Goal: Find specific page/section: Locate a particular part of the current website

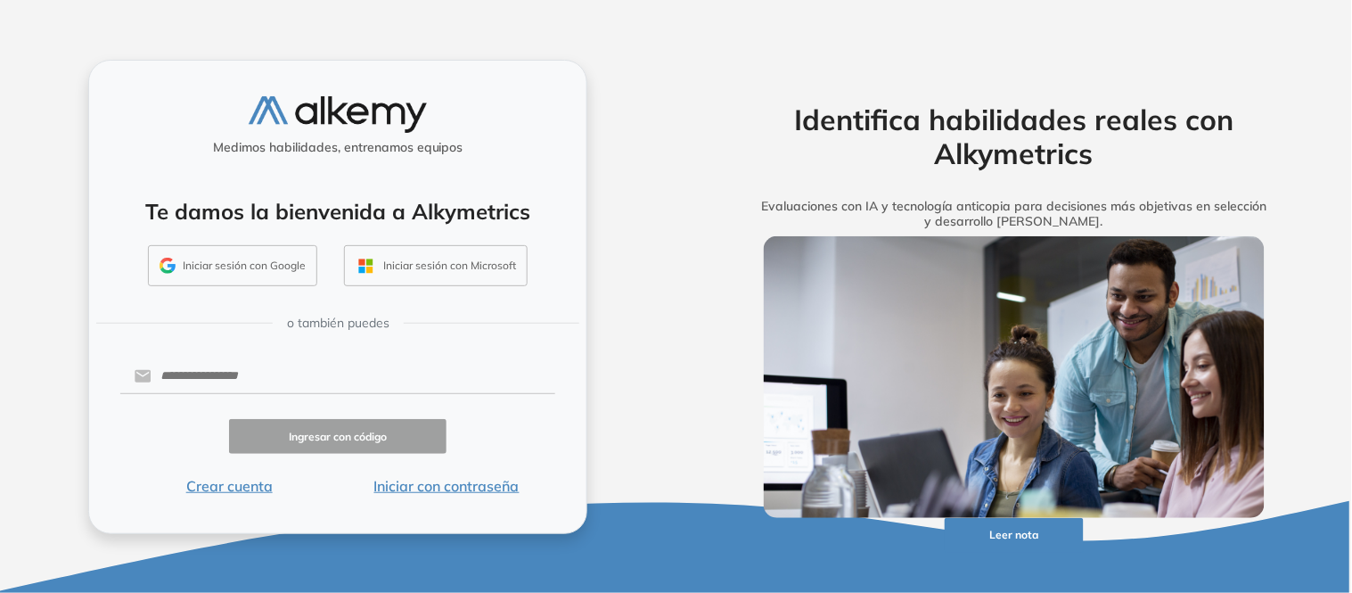
click at [259, 268] on button "Iniciar sesión con Google" at bounding box center [232, 265] width 169 height 41
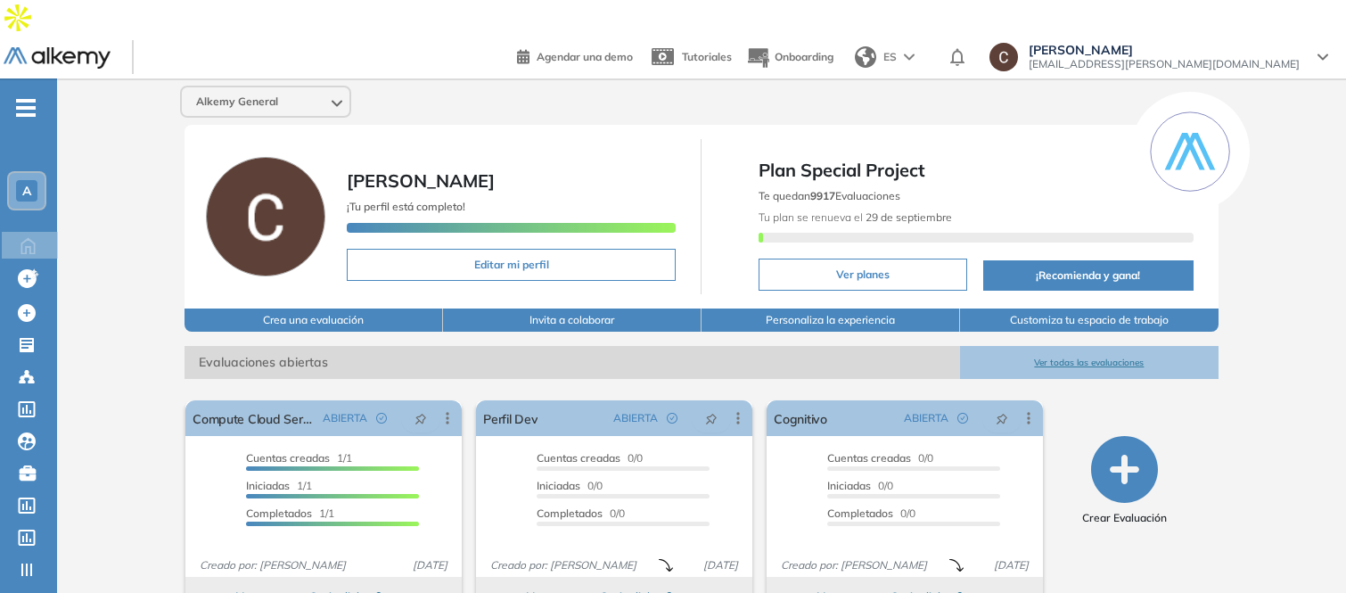
click at [19, 173] on div "A" at bounding box center [27, 191] width 36 height 36
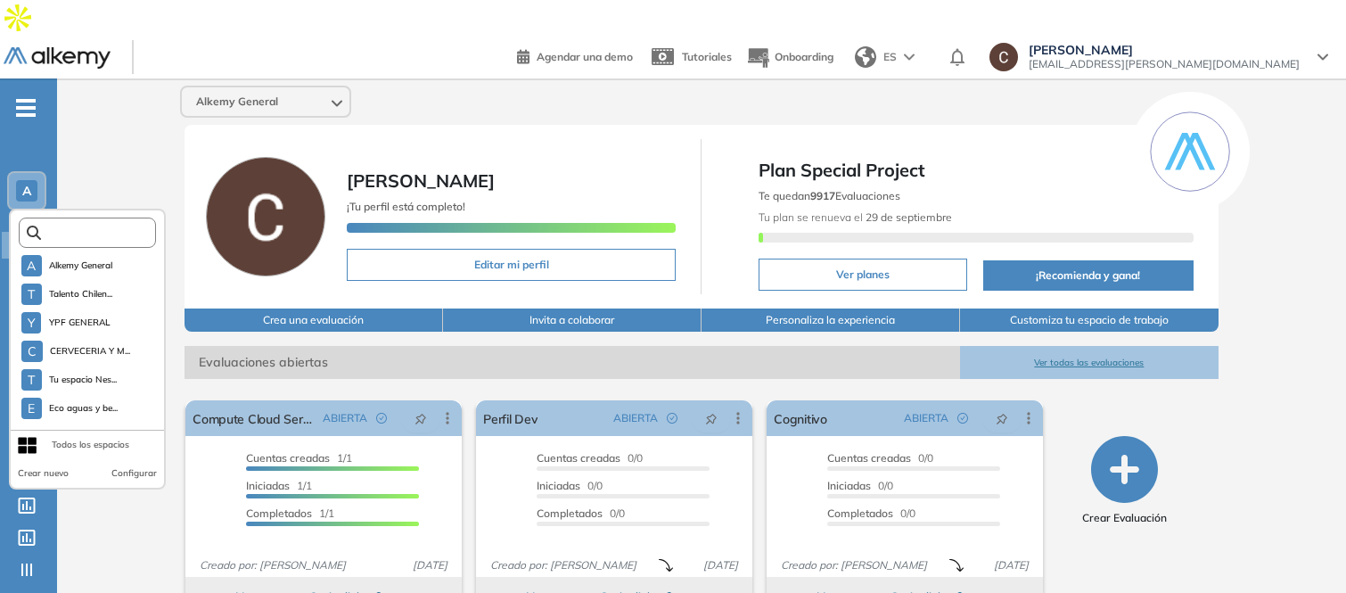
click at [102, 226] on input "text" at bounding box center [92, 232] width 103 height 13
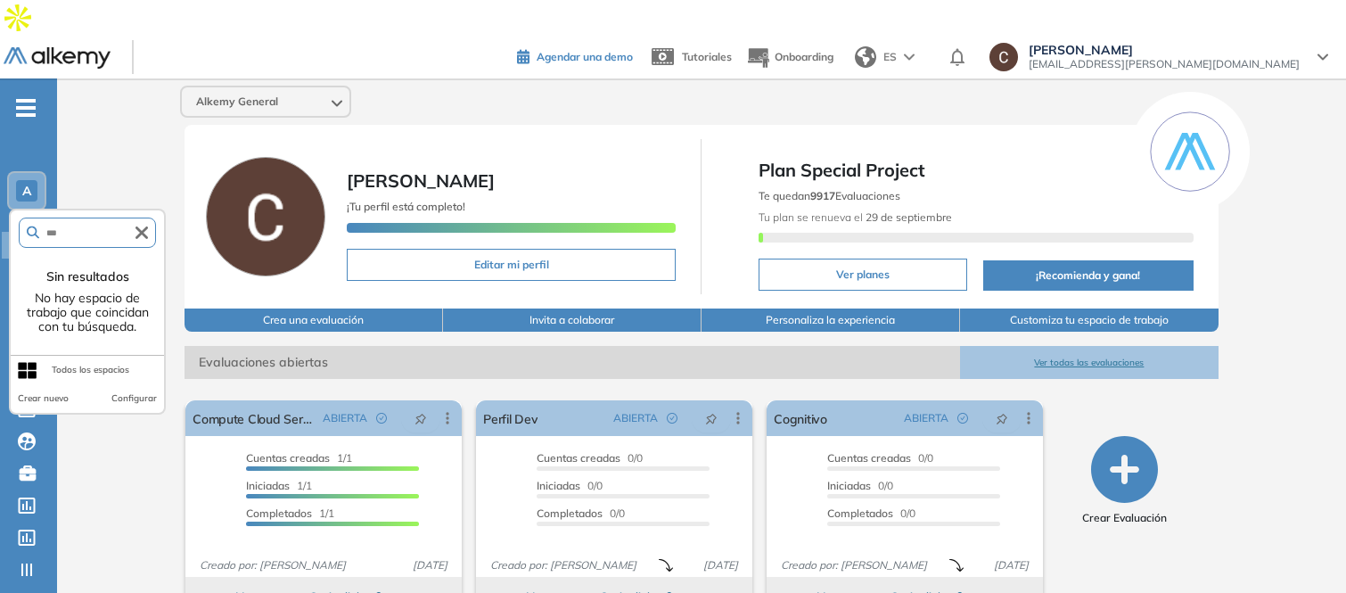
type input "***"
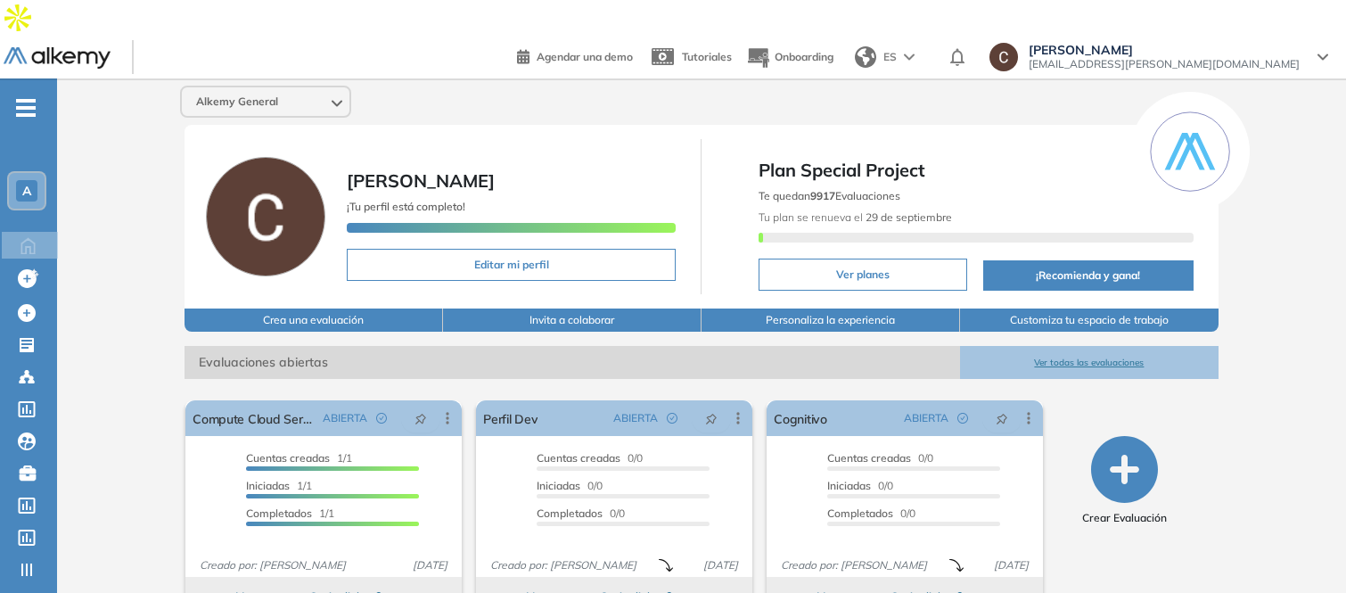
click at [33, 180] on div "A" at bounding box center [26, 190] width 21 height 21
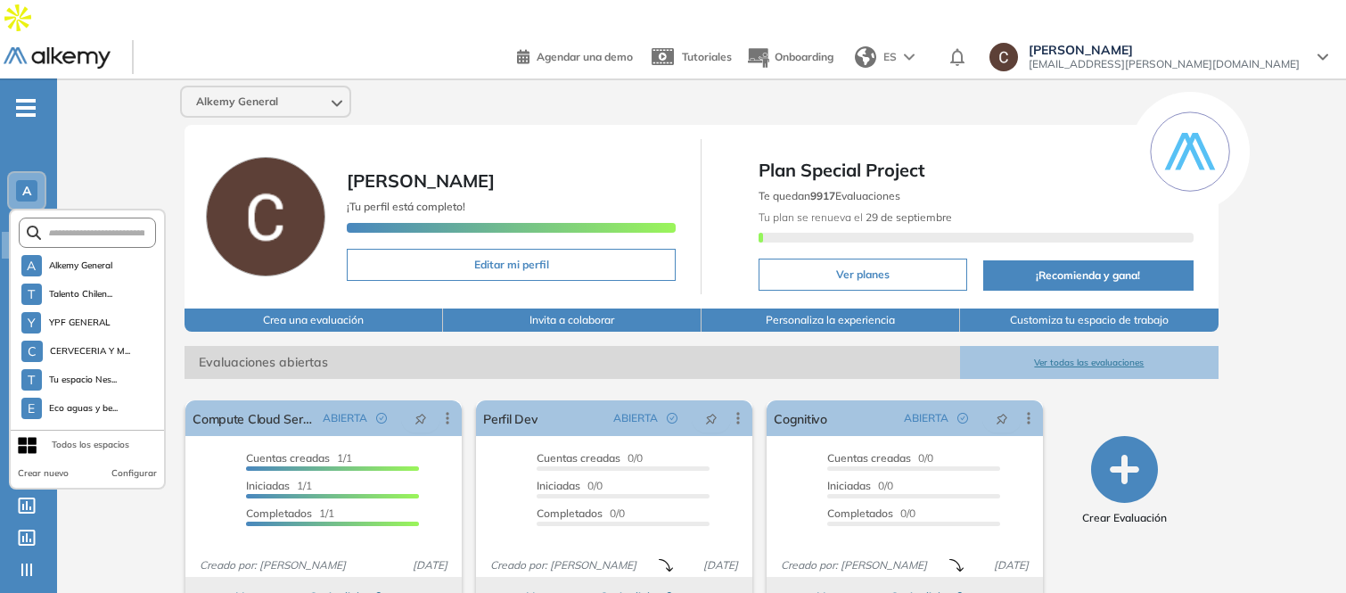
click at [69, 217] on form at bounding box center [88, 232] width 138 height 30
click at [69, 226] on input "text" at bounding box center [92, 232] width 103 height 13
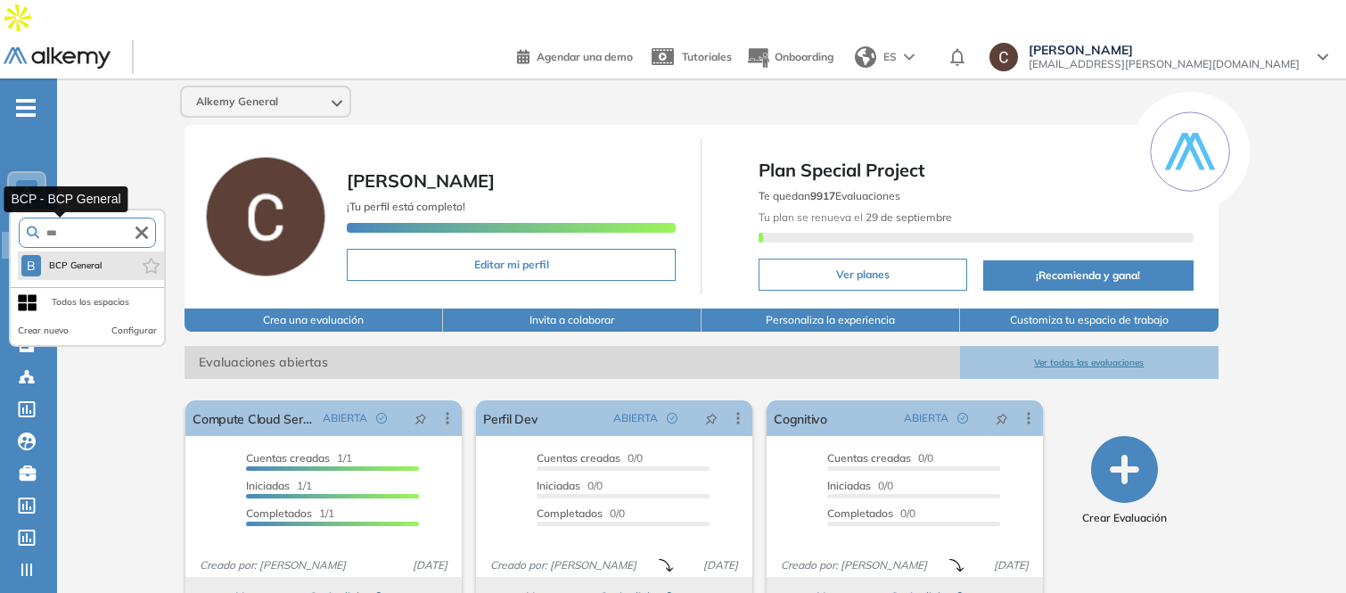
type input "***"
click at [71, 258] on span "BCP General" at bounding box center [75, 265] width 54 height 14
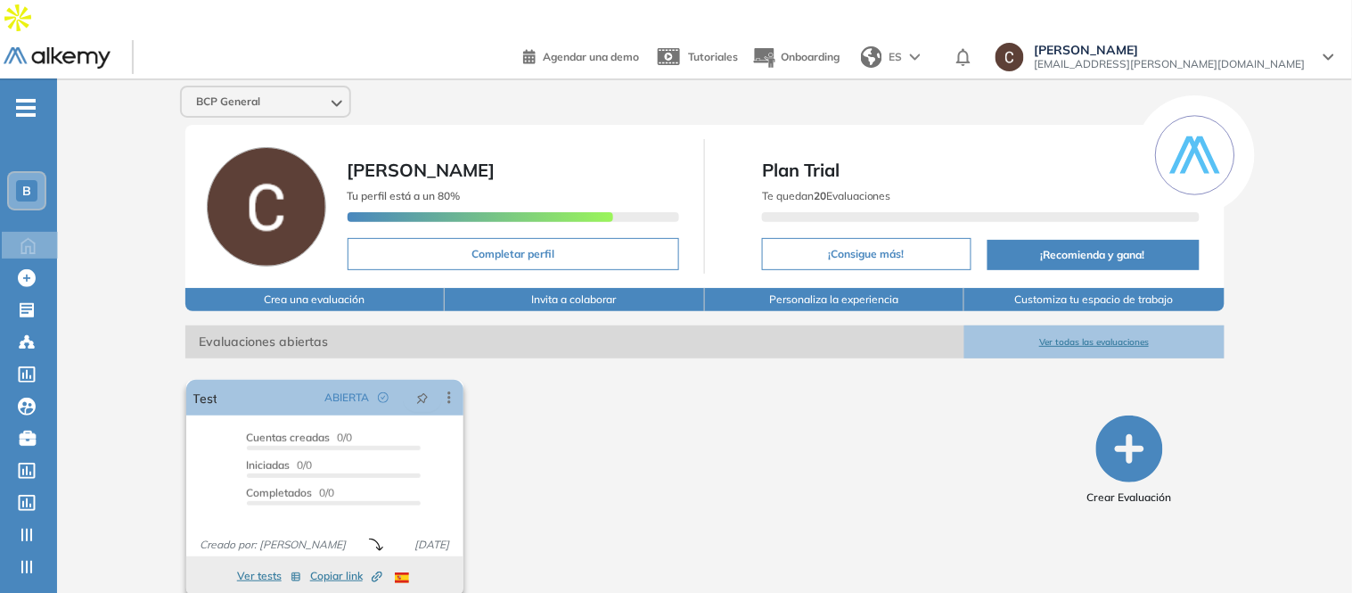
click at [346, 568] on span "Copiar link Created by potrace 1.16, written by Peter Selinger 2001-2019" at bounding box center [346, 576] width 72 height 16
click at [207, 380] on link "Test" at bounding box center [205, 398] width 24 height 36
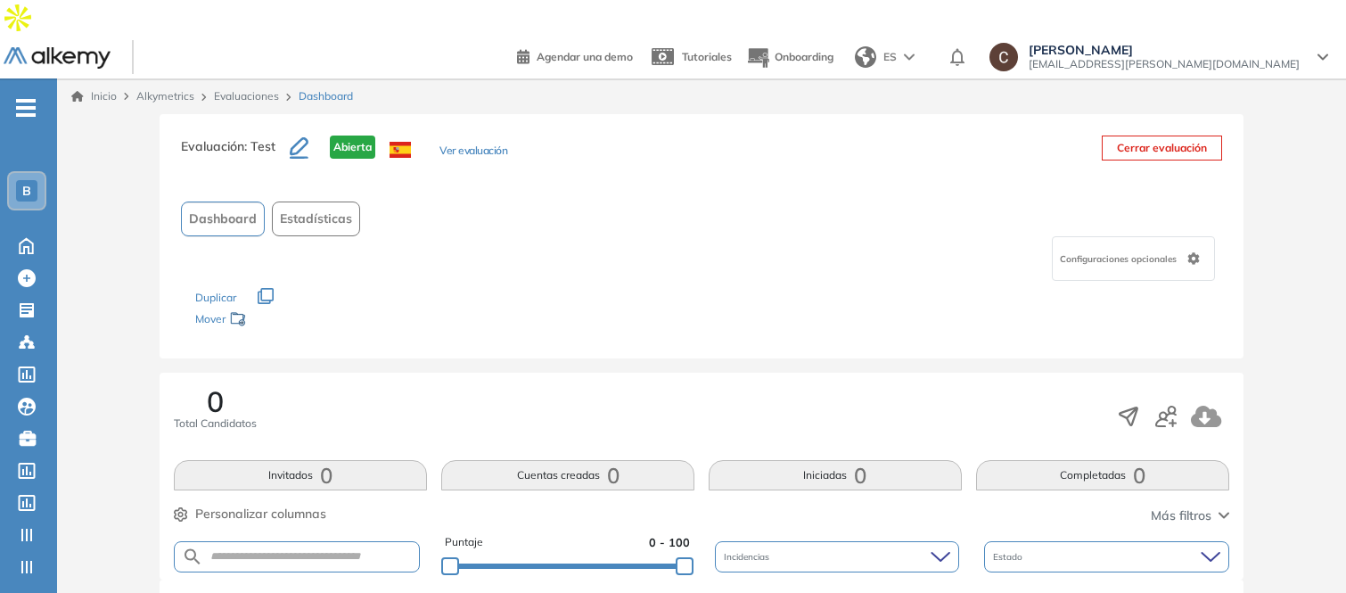
click at [469, 143] on button "Ver evaluación" at bounding box center [473, 152] width 68 height 19
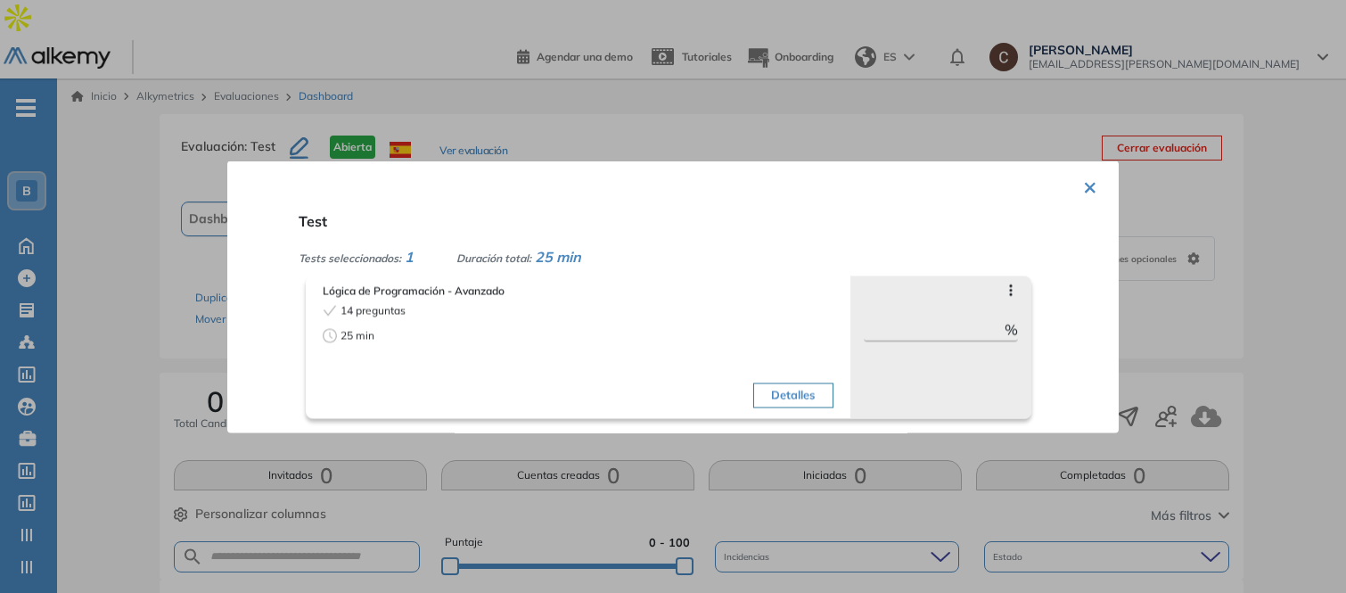
click at [1084, 188] on button "×" at bounding box center [1090, 185] width 14 height 35
